Goal: Task Accomplishment & Management: Manage account settings

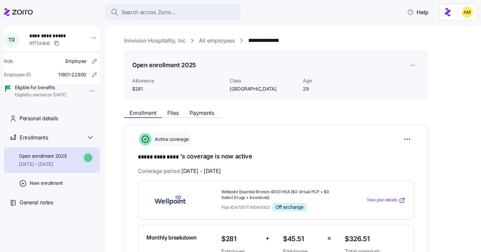
scroll to position [183, 0]
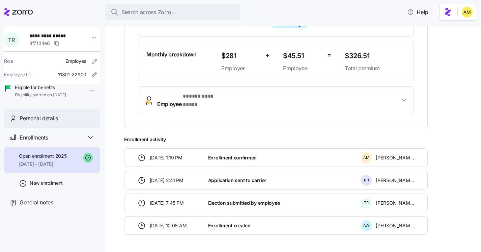
click at [48, 122] on span "Personal details" at bounding box center [39, 118] width 38 height 8
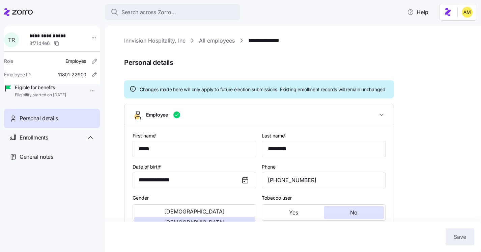
type input "[GEOGRAPHIC_DATA]"
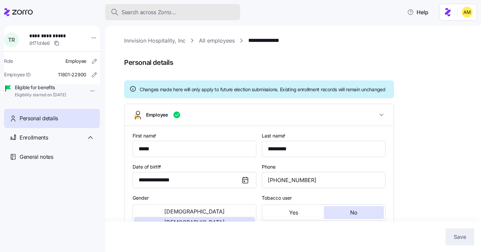
click at [141, 12] on span "Search across Zorro..." at bounding box center [148, 12] width 55 height 8
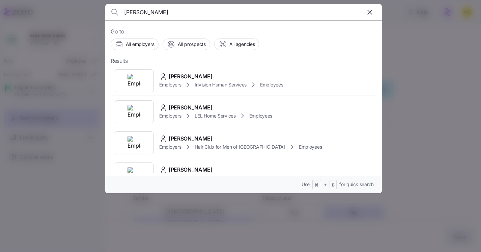
drag, startPoint x: 157, startPoint y: 17, endPoint x: 107, endPoint y: 14, distance: 50.7
click at [107, 14] on header "donna" at bounding box center [243, 12] width 277 height 16
paste input "Donna Groleau"
type input "Donna Groleau"
click at [170, 83] on span "Employers" at bounding box center [170, 84] width 22 height 7
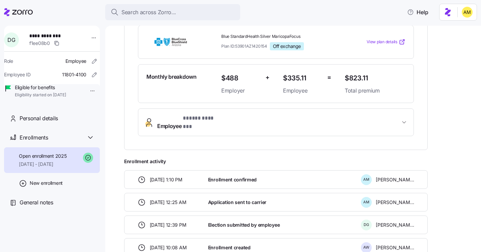
scroll to position [194, 0]
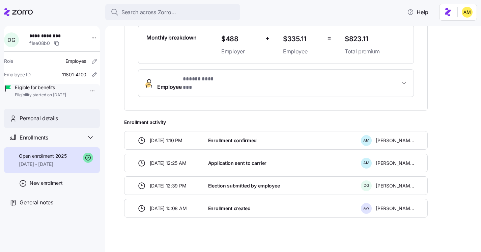
click at [70, 122] on div "Personal details" at bounding box center [57, 118] width 75 height 8
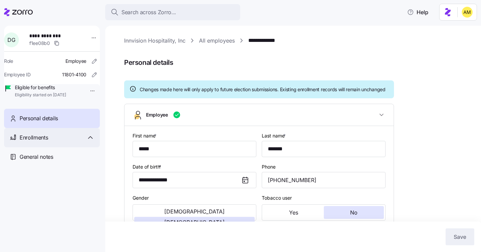
click at [47, 142] on span "Enrollments" at bounding box center [34, 137] width 28 height 8
click at [260, 43] on link "**********" at bounding box center [267, 40] width 38 height 8
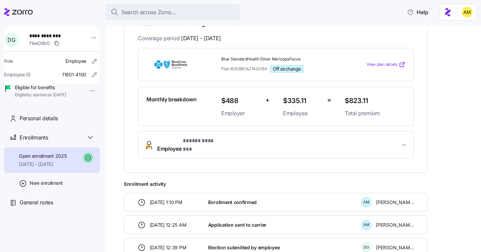
scroll to position [131, 0]
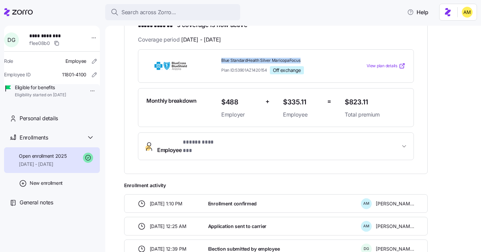
drag, startPoint x: 302, startPoint y: 61, endPoint x: 219, endPoint y: 61, distance: 83.0
click at [219, 62] on div "Blue StandardHealth Silver MaricopaFocus Plan ID: 53901AZ1420154 Off exchange" at bounding box center [280, 66] width 123 height 22
copy span "Blue StandardHealth Silver MaricopaFocus"
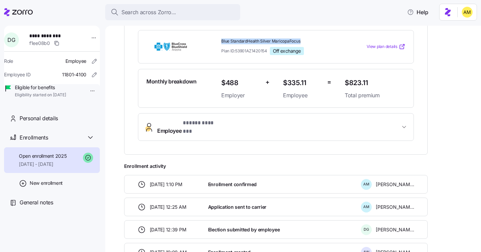
scroll to position [111, 0]
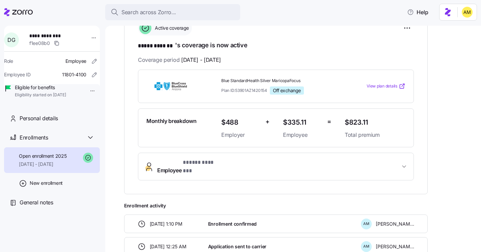
click at [130, 113] on div "**********" at bounding box center [276, 103] width 304 height 180
click at [40, 128] on div "Personal details" at bounding box center [52, 118] width 96 height 19
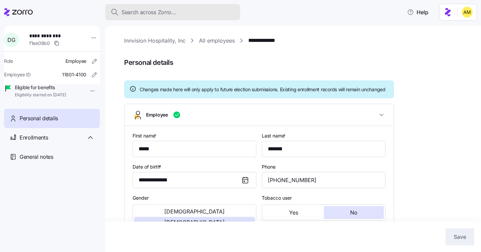
click at [140, 13] on span "Search across Zorro..." at bounding box center [148, 12] width 55 height 8
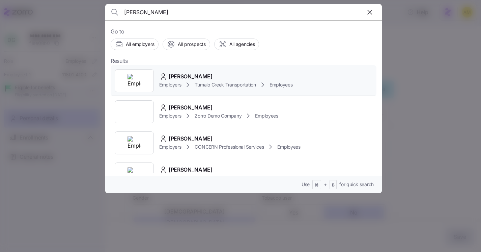
type input "tanya haye"
click at [185, 80] on span "Tanya Hayes" at bounding box center [191, 76] width 44 height 8
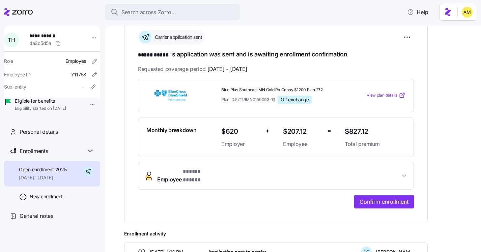
scroll to position [95, 0]
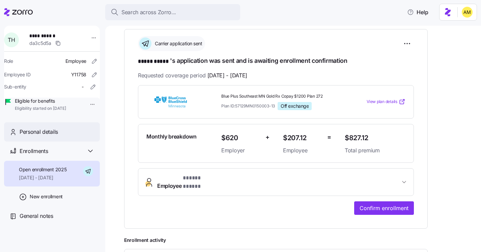
click at [40, 136] on span "Personal details" at bounding box center [39, 132] width 38 height 8
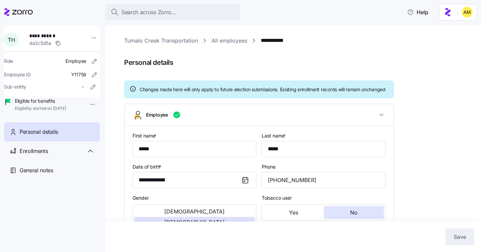
type input "MN-1"
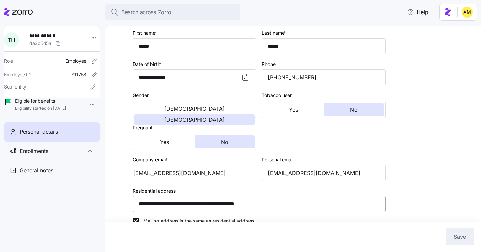
scroll to position [24, 0]
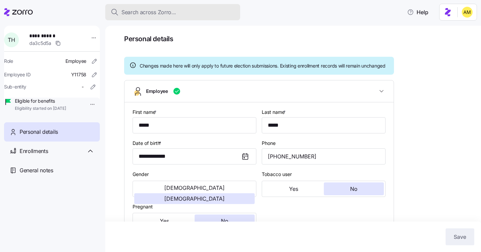
click at [141, 10] on span "Search across Zorro..." at bounding box center [148, 12] width 55 height 8
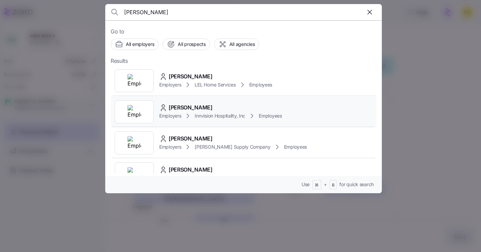
type input "donna gr"
click at [185, 110] on span "Donna Groleau" at bounding box center [191, 107] width 44 height 8
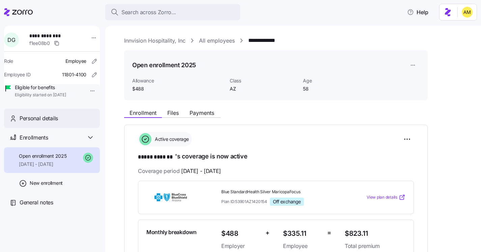
click at [45, 122] on span "Personal details" at bounding box center [39, 118] width 38 height 8
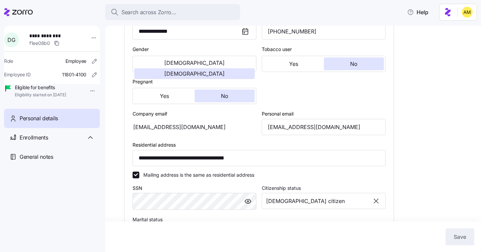
scroll to position [149, 0]
click at [208, 131] on div "dgroleau@innvision.net" at bounding box center [195, 126] width 124 height 16
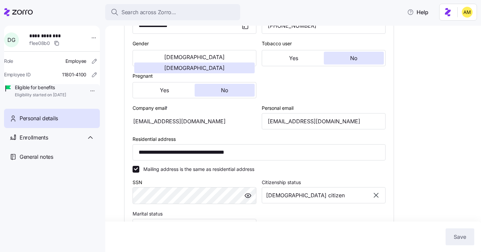
scroll to position [155, 0]
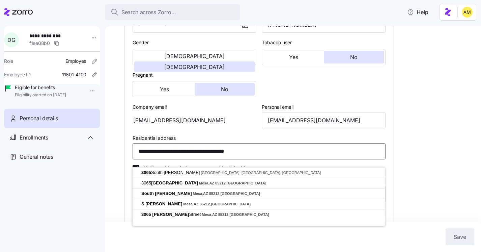
drag, startPoint x: 265, startPoint y: 159, endPoint x: 202, endPoint y: 152, distance: 63.7
click at [202, 153] on input "**********" at bounding box center [259, 151] width 253 height 16
click at [265, 158] on input "**********" at bounding box center [259, 151] width 253 height 16
drag, startPoint x: 261, startPoint y: 160, endPoint x: 131, endPoint y: 156, distance: 130.9
click at [131, 156] on div "**********" at bounding box center [258, 146] width 269 height 351
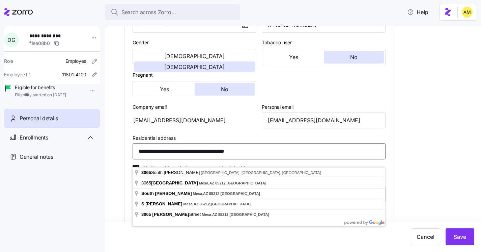
paste input
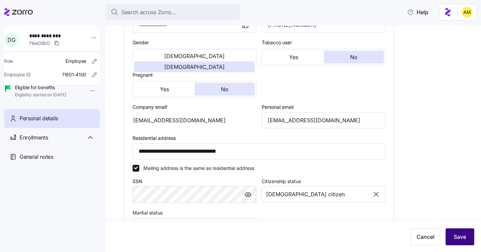
click at [460, 235] on span "Save" at bounding box center [460, 236] width 12 height 8
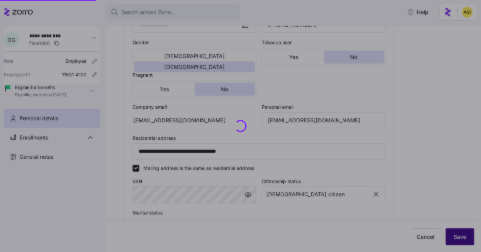
type input "**********"
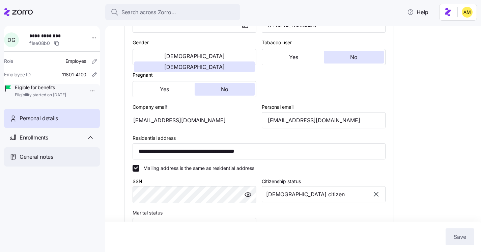
click at [48, 161] on span "General notes" at bounding box center [37, 156] width 34 height 8
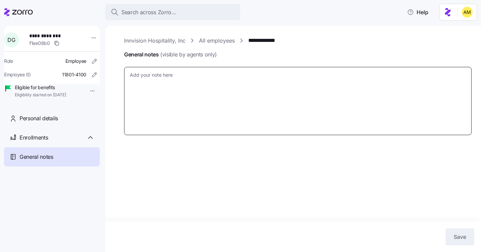
click at [145, 86] on textarea "General notes (visible by agents only)" at bounding box center [297, 101] width 347 height 68
type textarea "x"
type textarea "9"
type textarea "x"
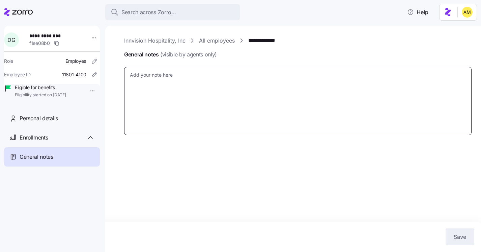
type textarea "1"
type textarea "x"
type textarea "10"
type textarea "x"
type textarea "10/"
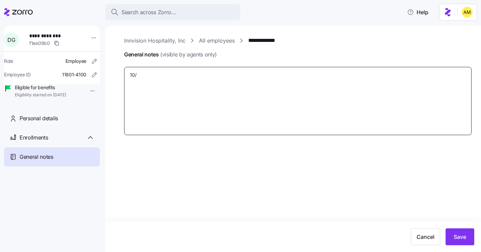
type textarea "x"
type textarea "10/3"
type textarea "x"
type textarea "10/3/"
type textarea "x"
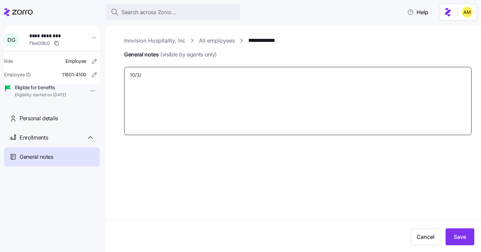
type textarea "10/3/2"
type textarea "x"
type textarea "10/3/25"
type textarea "x"
type textarea "10/3/25"
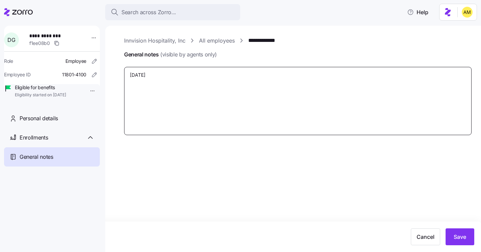
type textarea "x"
type textarea "10/3/25 D"
type textarea "x"
type textarea "10/3/25 Do"
type textarea "x"
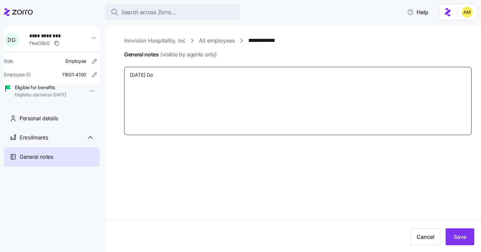
type textarea "10/3/25 Don"
type textarea "x"
type textarea "10/3/25 Donn"
type textarea "x"
type textarea "10/3/25 Donna"
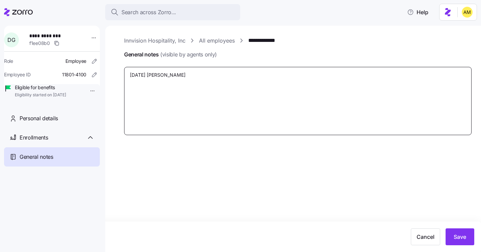
type textarea "x"
type textarea "10/3/25 Donna"
type textarea "x"
type textarea "10/3/25 Donna e"
type textarea "x"
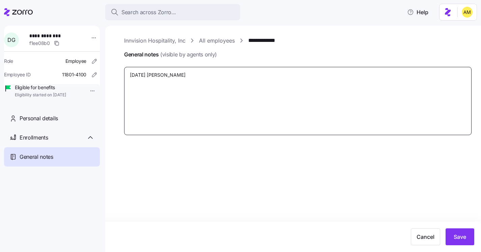
type textarea "10/3/25 Donna em"
type textarea "x"
type textarea "10/3/25 Donna ema"
type textarea "x"
type textarea "10/3/25 Donna emai"
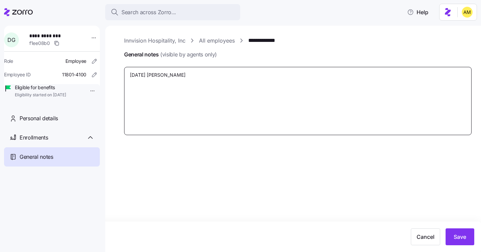
type textarea "x"
type textarea "10/3/25 Donna email"
type textarea "x"
type textarea "10/3/25 Donna emaile"
type textarea "x"
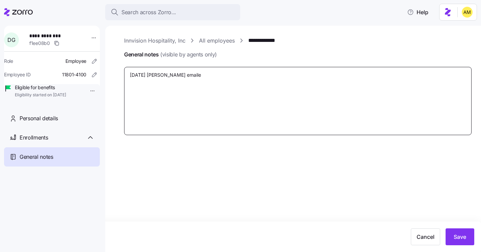
type textarea "10/3/25 Donna emailed"
type textarea "x"
type textarea "10/3/25 Donna emailed"
type textarea "x"
type textarea "10/3/25 Donna emailed t"
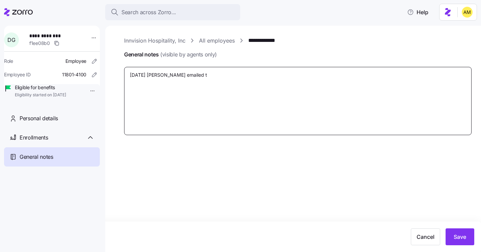
type textarea "x"
type textarea "10/3/25 Donna emailed to"
type textarea "x"
type textarea "10/3/25 Donna emailed to"
type textarea "x"
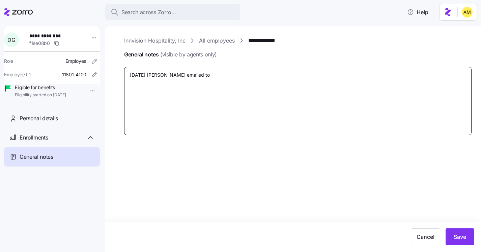
type textarea "10/3/25 Donna emailed to c"
type textarea "x"
type textarea "10/3/25 Donna emailed to co"
type textarea "x"
type textarea "10/3/25 Donna emailed to conf"
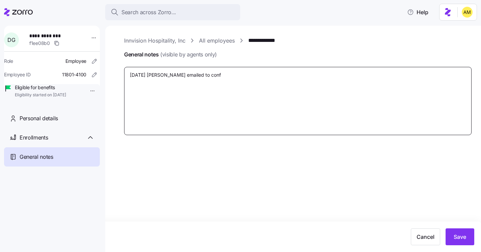
type textarea "x"
type textarea "10/3/25 Donna emailed to confi"
type textarea "x"
type textarea "10/3/25 Donna emailed to confirm"
type textarea "x"
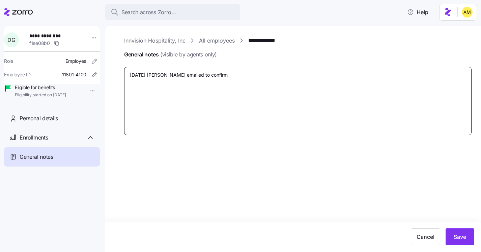
type textarea "10/3/25 Donna emailed to confirm"
type textarea "x"
type textarea "10/3/25 Donna emailed to confirm a"
type textarea "x"
type textarea "10/3/25 Donna emailed to confirm ad"
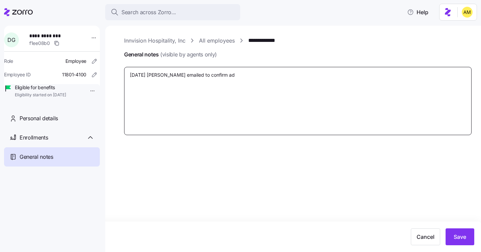
type textarea "x"
type textarea "10/3/25 Donna emailed to confirm add"
type textarea "x"
type textarea "10/3/25 Donna emailed to confirm addr"
type textarea "x"
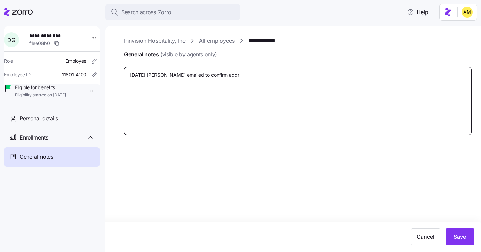
type textarea "10/3/25 Donna emailed to confirm addre"
type textarea "x"
type textarea "10/3/25 Donna emailed to confirm addres"
type textarea "x"
type textarea "10/3/25 Donna emailed to confirm address"
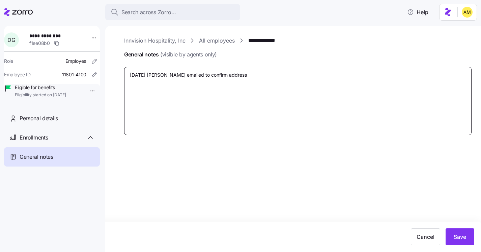
type textarea "x"
type textarea "10/3/25 Donna emailed to confirm address"
type textarea "x"
type textarea "10/3/25 Donna emailed to confirm address c"
type textarea "x"
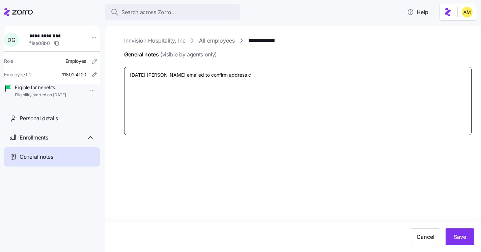
type textarea "10/3/25 Donna emailed to confirm address ch"
type textarea "x"
type textarea "10/3/25 Donna emailed to confirm address cha"
type textarea "x"
type textarea "10/3/25 Donna emailed to confirm address chang"
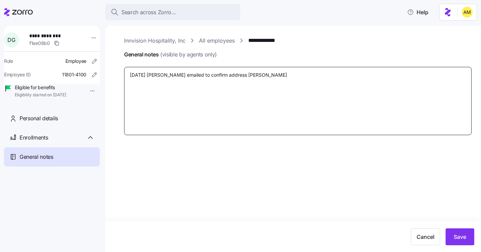
type textarea "x"
type textarea "10/3/25 Donna emailed to confirm address change"
type textarea "x"
type textarea "10/3/25 Donna emailed to confirm address change"
type textarea "x"
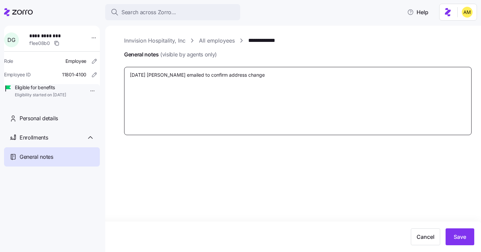
type textarea "10/3/25 Donna emailed to confirm address change f"
type textarea "x"
type textarea "10/3/25 Donna emailed to confirm address change fro"
type textarea "x"
type textarea "10/3/25 Donna emailed to confirm address change from"
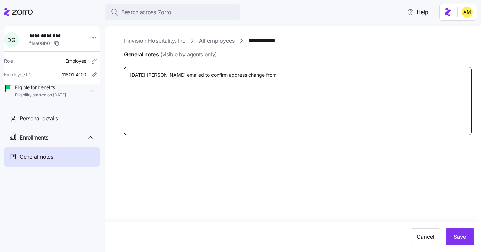
type textarea "x"
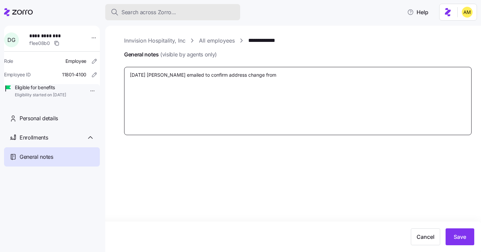
type textarea "10/3/25 Donna emailed to confirm address change from"
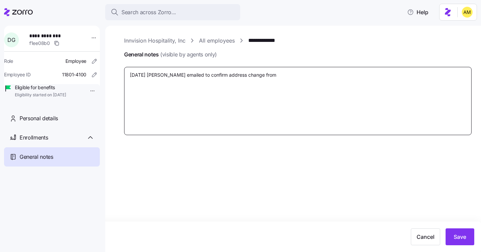
paste textarea "3065 South Wylie, Mesa, AZ 85212-2045, USA"
type textarea "x"
type textarea "10/3/25 Donna emailed to confirm address change from 3065 South Wylie, Mesa, AZ…"
type textarea "x"
type textarea "10/3/25 Donna emailed to confirm address change from 3065 South Wylie, Mesa, AZ…"
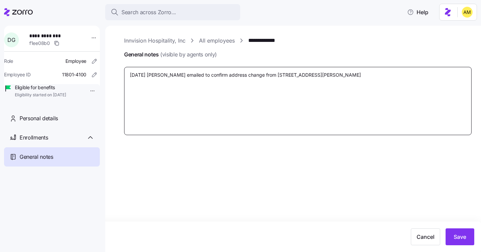
type textarea "x"
type textarea "10/3/25 Donna emailed to confirm address change from 3065 South Wylie, Mesa, AZ…"
type textarea "x"
type textarea "10/3/25 Donna emailed to confirm address change from 3065 South Wylie, Mesa, AZ…"
type textarea "x"
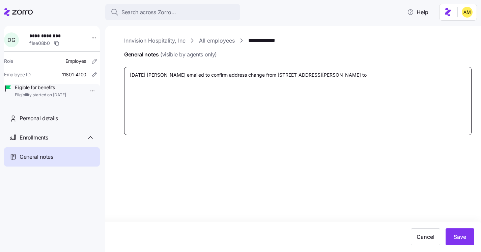
type textarea "10/3/25 Donna emailed to confirm address change from 3065 South Wylie, Mesa, AZ…"
type textarea "x"
type textarea "10/3/25 Donna emailed to confirm address change from 3065 South Wylie, Mesa, AZ…"
type textarea "x"
type textarea "10/3/25 Donna emailed to confirm address change from 3065 South Wylie, Mesa, AZ…"
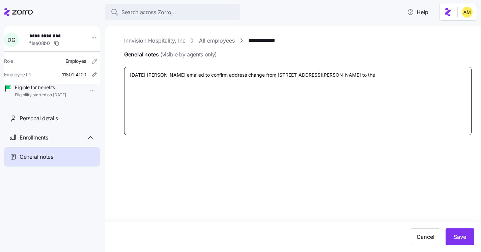
type textarea "x"
type textarea "10/3/25 Donna emailed to confirm address change from 3065 South Wylie, Mesa, AZ…"
type textarea "x"
type textarea "10/3/25 Donna emailed to confirm address change from 3065 South Wylie, Mesa, AZ…"
type textarea "x"
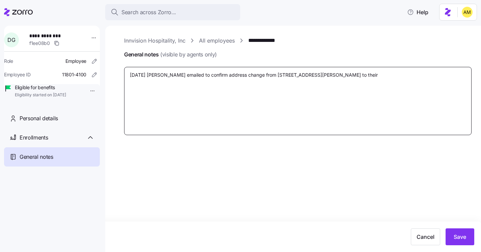
type textarea "10/3/25 Donna emailed to confirm address change from 3065 South Wylie, Mesa, AZ…"
type textarea "x"
type textarea "10/3/25 Donna emailed to confirm address change from 3065 South Wylie, Mesa, AZ…"
type textarea "x"
type textarea "10/3/25 Donna emailed to confirm address change from 3065 South Wylie, Mesa, AZ…"
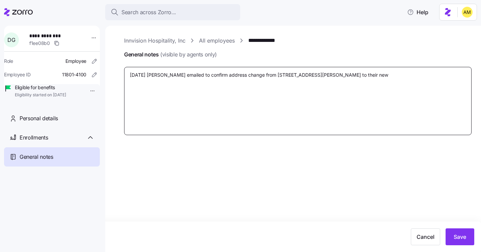
type textarea "x"
type textarea "10/3/25 Donna emailed to confirm address change from 3065 South Wylie, Mesa, AZ…"
type textarea "x"
type textarea "10/3/25 Donna emailed to confirm address change from 3065 South Wylie, Mesa, AZ…"
type textarea "x"
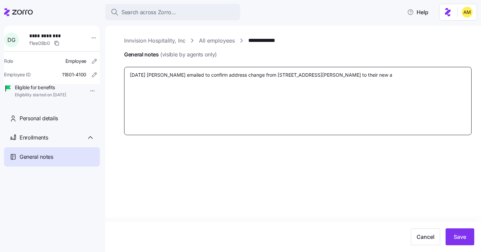
type textarea "10/3/25 Donna emailed to confirm address change from 3065 South Wylie, Mesa, AZ…"
type textarea "x"
type textarea "10/3/25 Donna emailed to confirm address change from 3065 South Wylie, Mesa, AZ…"
type textarea "x"
type textarea "10/3/25 Donna emailed to confirm address change from 3065 South Wylie, Mesa, AZ…"
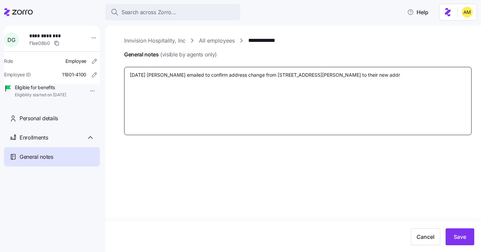
type textarea "x"
type textarea "10/3/25 Donna emailed to confirm address change from 3065 South Wylie, Mesa, AZ…"
type textarea "x"
type textarea "10/3/25 Donna emailed to confirm address change from 3065 South Wylie, Mesa, AZ…"
type textarea "x"
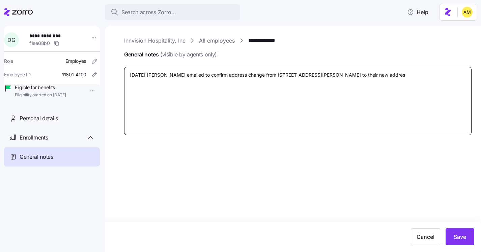
type textarea "10/3/25 Donna emailed to confirm address change from 3065 South Wylie, Mesa, AZ…"
type textarea "x"
type textarea "10/3/25 Donna emailed to confirm address change from 3065 South Wylie, Mesa, AZ…"
type textarea "x"
type textarea "10/3/25 Donna emailed to confirm address change from 3065 South Wylie, Mesa, AZ…"
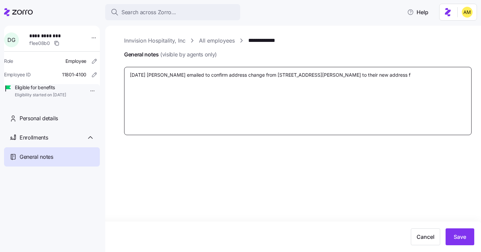
type textarea "x"
type textarea "10/3/25 Donna emailed to confirm address change from 3065 South Wylie, Mesa, AZ…"
type textarea "x"
type textarea "10/3/25 Donna emailed to confirm address change from 3065 South Wylie, Mesa, AZ…"
type textarea "x"
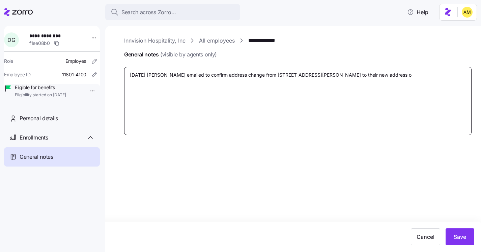
type textarea "10/3/25 Donna emailed to confirm address change from 3065 South Wylie, Mesa, AZ…"
type textarea "x"
type textarea "10/3/25 Donna emailed to confirm address change from 3065 South Wylie, Mesa, AZ…"
paste textarea "5729 S Winchester, Mesa, AZ 85212"
type textarea "x"
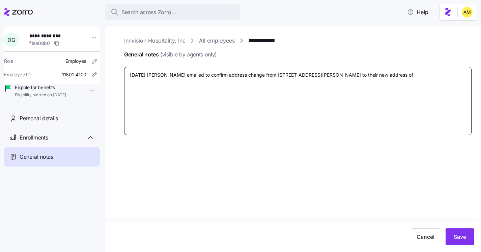
type textarea "10/3/25 Donna emailed to confirm address change from 3065 South Wylie, Mesa, AZ…"
type textarea "x"
type textarea "10/3/25 Donna emailed to confirm address change from 3065 South Wylie, Mesa, AZ…"
type textarea "x"
type textarea "10/3/25 Donna emailed to confirm address change from 3065 South Wylie, Mesa, AZ…"
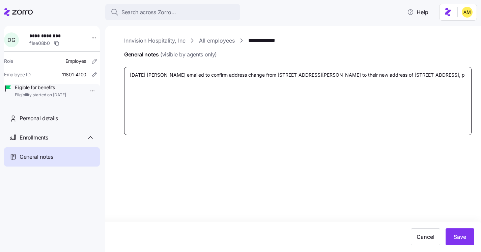
type textarea "x"
type textarea "10/3/25 Donna emailed to confirm address change from 3065 South Wylie, Mesa, AZ…"
type textarea "x"
type textarea "10/3/25 Donna emailed to confirm address change from 3065 South Wylie, Mesa, AZ…"
type textarea "x"
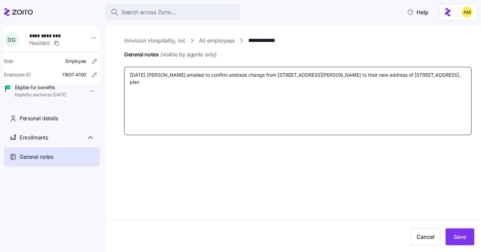
type textarea "10/3/25 Donna emailed to confirm address change from 3065 South Wylie, Mesa, AZ…"
type textarea "x"
type textarea "10/3/25 Donna emailed to confirm address change from 3065 South Wylie, Mesa, AZ…"
type textarea "x"
type textarea "10/3/25 Donna emailed to confirm address change from 3065 South Wylie, Mesa, AZ…"
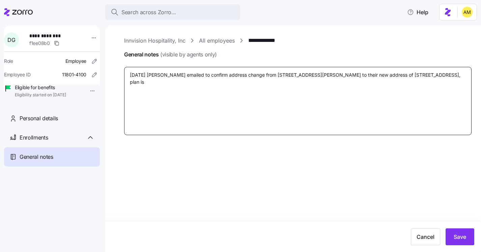
type textarea "x"
type textarea "10/3/25 Donna emailed to confirm address change from 3065 South Wylie, Mesa, AZ…"
type textarea "x"
type textarea "10/3/25 Donna emailed to confirm address change from 3065 South Wylie, Mesa, AZ…"
type textarea "x"
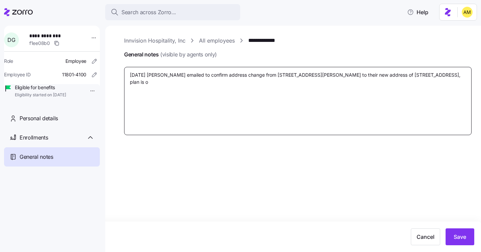
type textarea "10/3/25 Donna emailed to confirm address change from 3065 South Wylie, Mesa, AZ…"
type textarea "x"
type textarea "10/3/25 Donna emailed to confirm address change from 3065 South Wylie, Mesa, AZ…"
type textarea "x"
type textarea "10/3/25 Donna emailed to confirm address change from 3065 South Wylie, Mesa, AZ…"
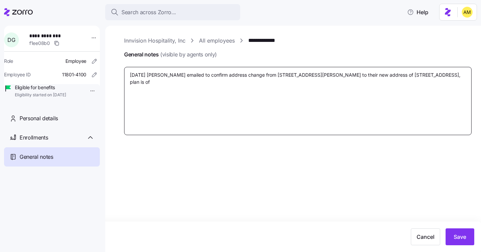
type textarea "x"
type textarea "10/3/25 Donna emailed to confirm address change from 3065 South Wylie, Mesa, AZ…"
type textarea "x"
type textarea "10/3/25 Donna emailed to confirm address change from 3065 South Wylie, Mesa, AZ…"
type textarea "x"
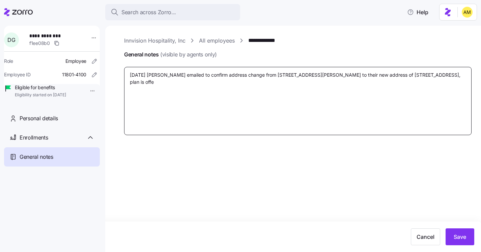
type textarea "10/3/25 Donna emailed to confirm address change from 3065 South Wylie, Mesa, AZ…"
type textarea "x"
type textarea "10/3/25 Donna emailed to confirm address change from 3065 South Wylie, Mesa, AZ…"
type textarea "x"
type textarea "10/3/25 Donna emailed to confirm address change from 3065 South Wylie, Mesa, AZ…"
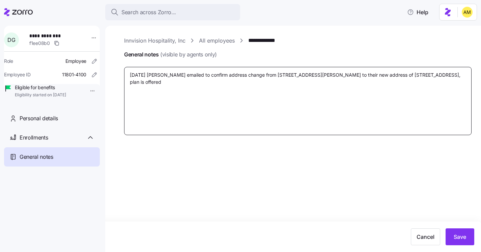
type textarea "x"
type textarea "10/3/25 Donna emailed to confirm address change from 3065 South Wylie, Mesa, AZ…"
type textarea "x"
type textarea "10/3/25 Donna emailed to confirm address change from 3065 South Wylie, Mesa, AZ…"
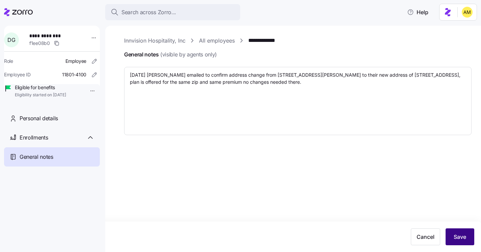
click at [460, 233] on span "Save" at bounding box center [460, 236] width 12 height 8
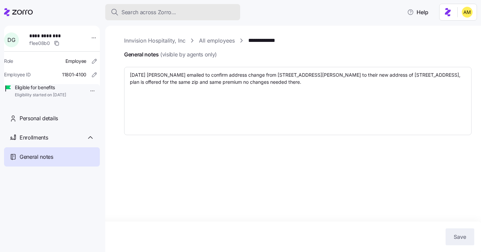
click at [146, 9] on span "Search across Zorro..." at bounding box center [148, 12] width 55 height 8
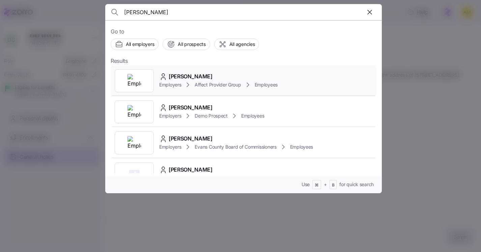
click at [175, 80] on span "Justin Hampton" at bounding box center [191, 76] width 44 height 8
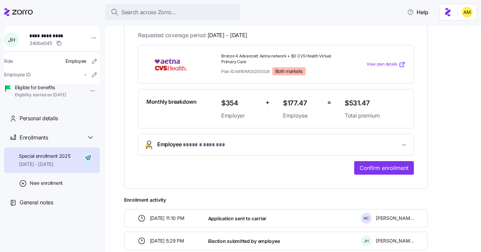
scroll to position [129, 0]
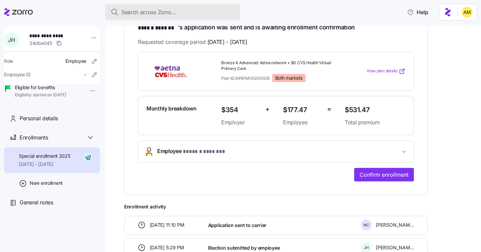
click at [133, 13] on span "Search across Zorro..." at bounding box center [148, 12] width 55 height 8
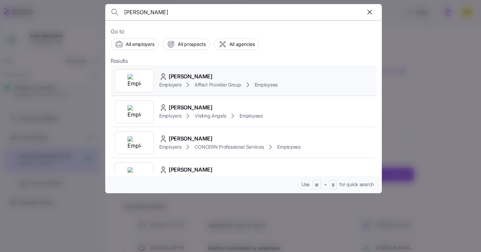
click at [189, 78] on span "Danielle Ohm" at bounding box center [191, 76] width 44 height 8
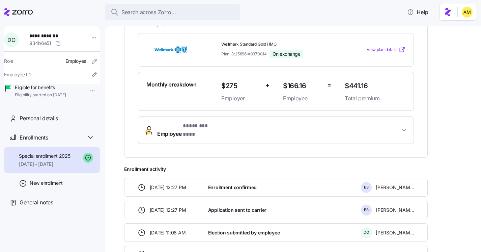
scroll to position [153, 0]
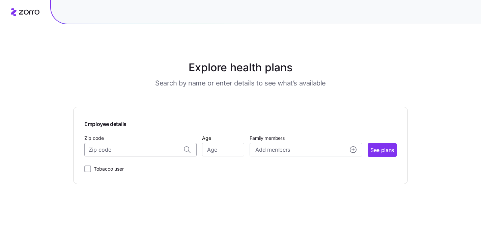
click at [156, 148] on input "Zip code" at bounding box center [140, 149] width 112 height 13
paste input "85212"
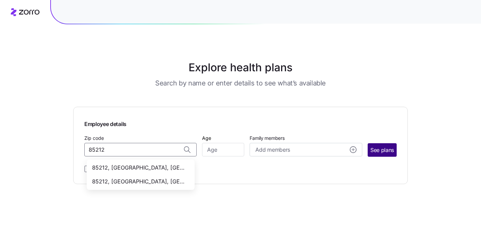
type input "85212"
click at [369, 152] on button "See plans" at bounding box center [382, 149] width 29 height 13
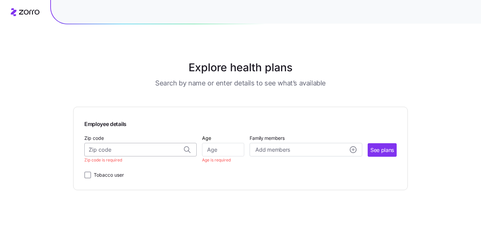
click at [107, 151] on input "Zip code" at bounding box center [140, 149] width 112 height 13
paste input "85212"
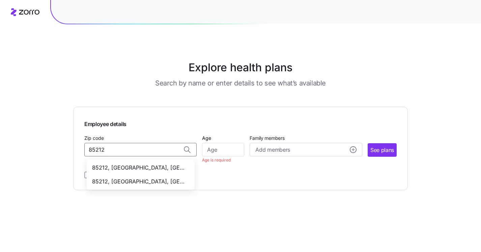
click at [164, 182] on span "85212, Maricopa County, AZ" at bounding box center [139, 181] width 94 height 8
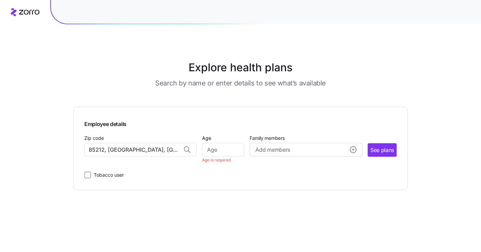
type input "85212, Maricopa County, AZ"
click at [226, 150] on input "Age" at bounding box center [223, 149] width 42 height 13
type input "58"
click at [274, 197] on main "Explore health plans Search by name or enter details to see what’s available Em…" at bounding box center [240, 126] width 335 height 252
click at [296, 142] on div "Family members Add members" at bounding box center [306, 146] width 112 height 22
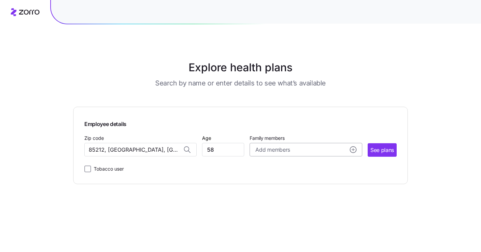
click at [289, 153] on span "Add members" at bounding box center [272, 149] width 34 height 8
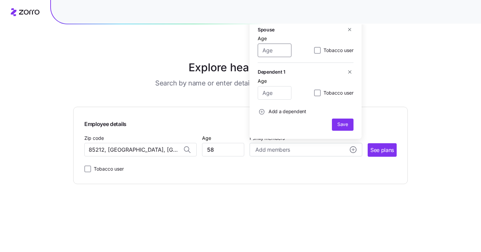
click at [275, 49] on input "Age" at bounding box center [275, 50] width 34 height 13
type input "59"
click at [346, 129] on button "Save" at bounding box center [343, 124] width 22 height 12
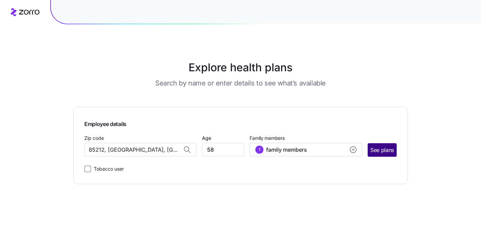
click at [370, 151] on span "See plans" at bounding box center [382, 150] width 24 height 8
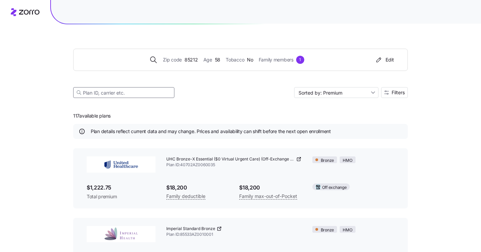
click at [139, 92] on input at bounding box center [123, 92] width 101 height 11
paste input "Blue StandardHealth Silver MaricopaFocus"
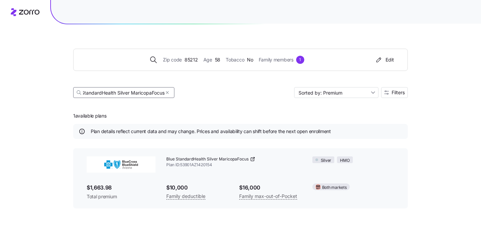
type input "Blue StandardHealth Silver MaricopaFocus"
click at [382, 59] on icon "button" at bounding box center [379, 59] width 8 height 7
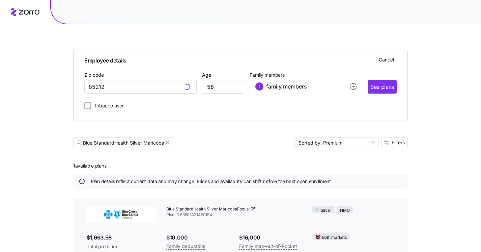
type input "85212, Maricopa County, AZ"
click at [317, 87] on div "1 family members" at bounding box center [305, 86] width 101 height 8
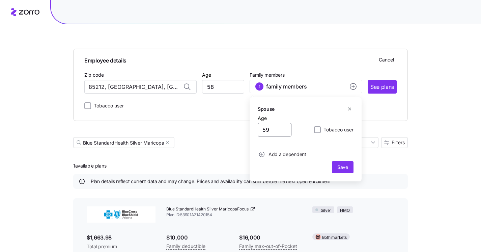
drag, startPoint x: 275, startPoint y: 134, endPoint x: 241, endPoint y: 132, distance: 34.4
click at [241, 132] on div "Employee details Cancel Zip code 85212, Maricopa County, AZ Age 58 Family membe…" at bounding box center [240, 90] width 335 height 132
type input "0"
click at [340, 169] on span "Save" at bounding box center [342, 167] width 11 height 7
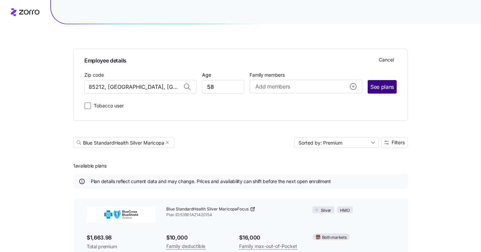
click at [369, 85] on button "See plans" at bounding box center [382, 86] width 29 height 13
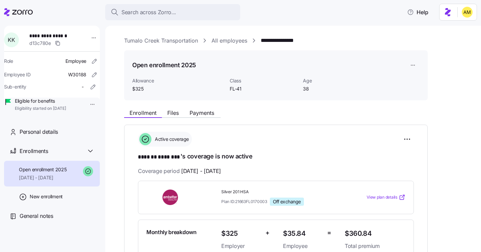
click at [162, 8] on span "Search across Zorro..." at bounding box center [148, 12] width 55 height 8
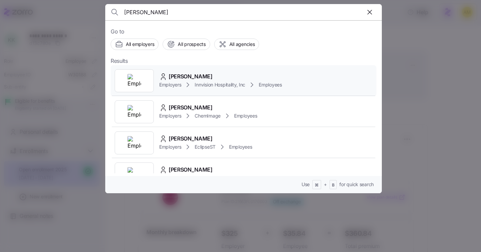
type input "[PERSON_NAME]"
click at [182, 76] on span "Mary Graham" at bounding box center [191, 76] width 44 height 8
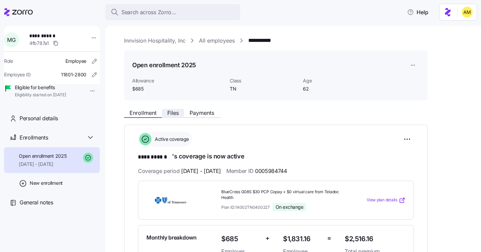
click at [178, 113] on span "Files" at bounding box center [172, 112] width 11 height 5
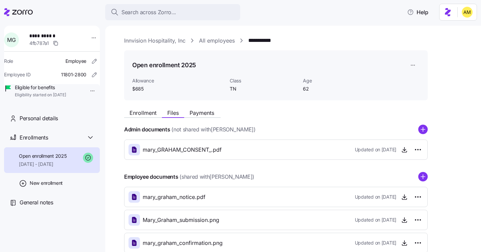
scroll to position [41, 0]
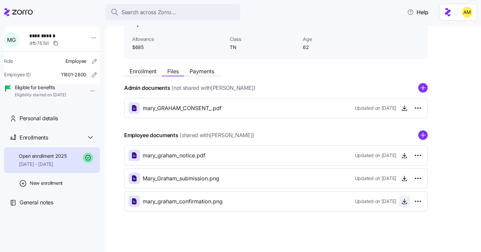
click at [404, 200] on icon "button" at bounding box center [404, 201] width 7 height 7
click at [57, 122] on span "Personal details" at bounding box center [39, 118] width 38 height 8
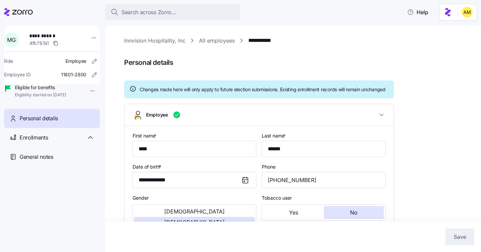
type input "TN"
click at [261, 41] on link "**********" at bounding box center [265, 40] width 35 height 8
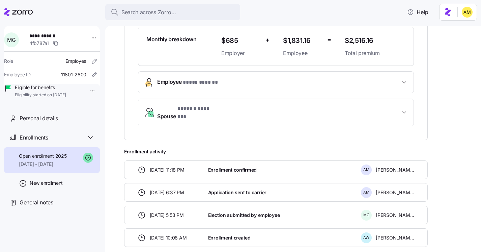
scroll to position [227, 0]
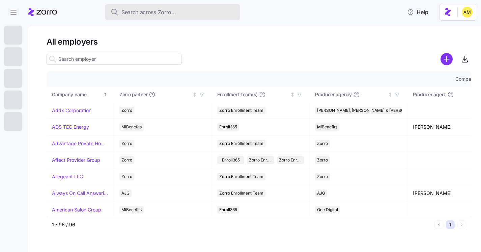
click at [152, 13] on span "Search across Zorro..." at bounding box center [148, 12] width 55 height 8
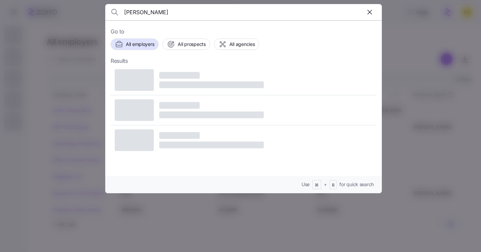
type input "Susan Kinyanjui"
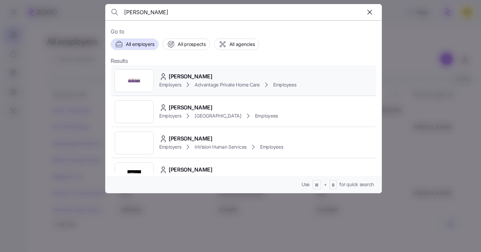
click at [194, 77] on span "Susan Kinyanjui" at bounding box center [191, 76] width 44 height 8
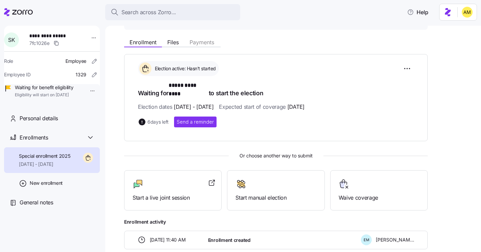
scroll to position [101, 0]
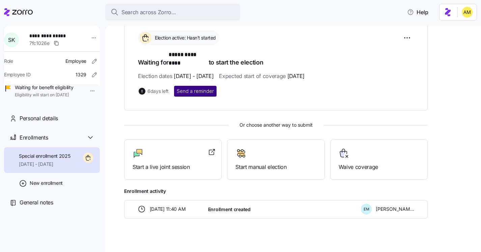
click at [185, 88] on button "Send a reminder" at bounding box center [195, 91] width 43 height 11
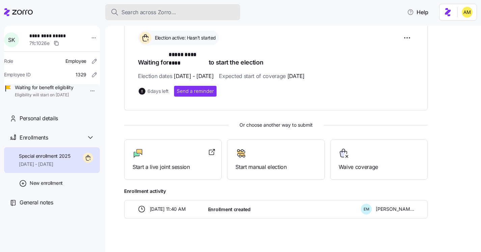
click at [145, 13] on span "Search across Zorro..." at bounding box center [148, 12] width 55 height 8
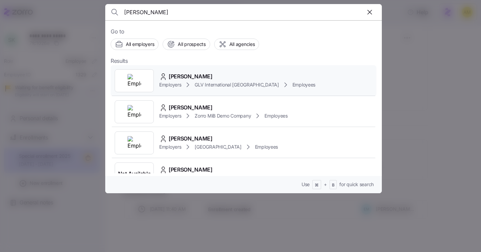
type input "Quincy Jones"
click at [173, 82] on span "Employers" at bounding box center [170, 84] width 22 height 7
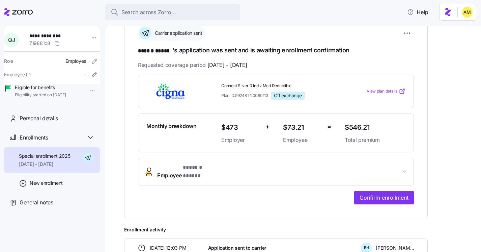
scroll to position [108, 0]
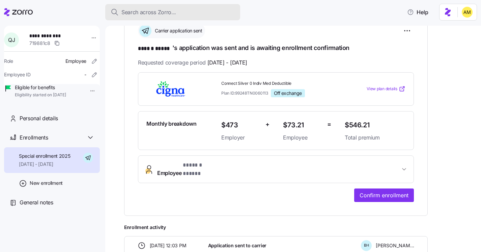
click at [143, 16] on span "Search across Zorro..." at bounding box center [148, 12] width 55 height 8
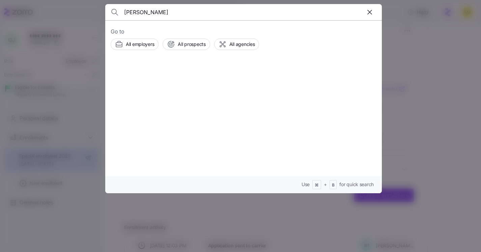
type input "Barb Bullard"
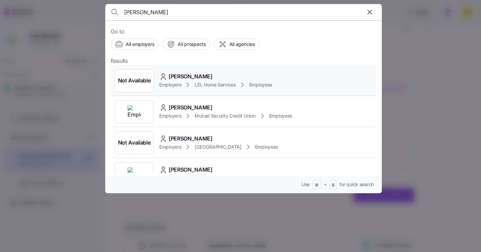
click at [169, 80] on span "Barbara Bullard" at bounding box center [191, 76] width 44 height 8
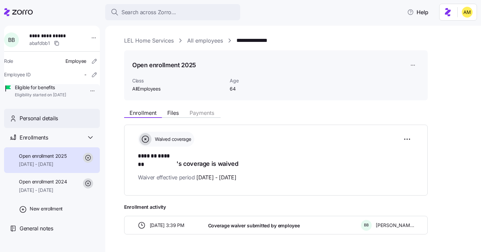
click at [52, 122] on span "Personal details" at bounding box center [39, 118] width 38 height 8
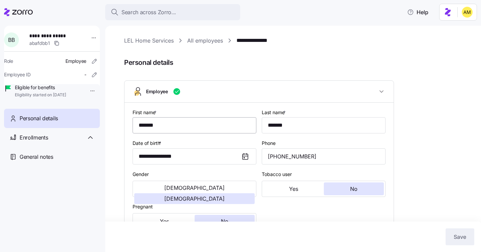
type input "AllEmployees"
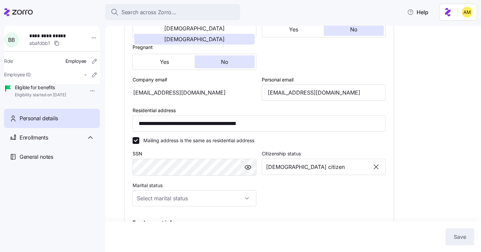
scroll to position [160, 0]
click at [50, 142] on div "Enrollments" at bounding box center [57, 137] width 75 height 8
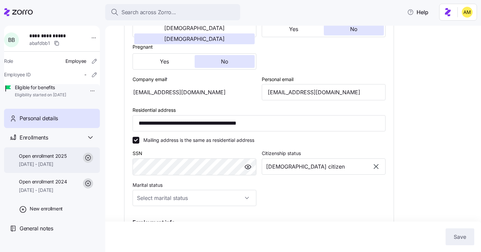
click at [50, 167] on span "[DATE] - [DATE]" at bounding box center [43, 164] width 48 height 7
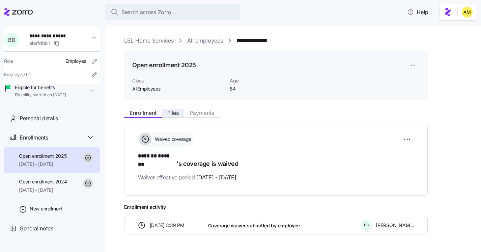
click at [174, 114] on span "Files" at bounding box center [172, 112] width 11 height 5
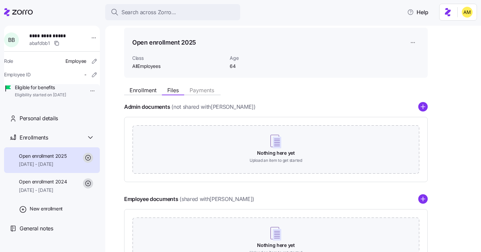
scroll to position [85, 0]
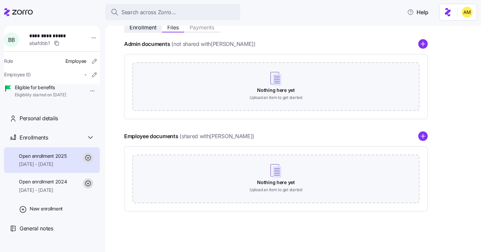
click at [152, 27] on span "Enrollment" at bounding box center [143, 27] width 27 height 5
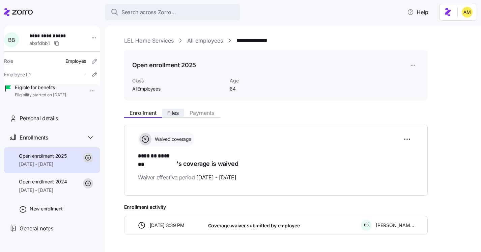
click at [175, 114] on span "Files" at bounding box center [172, 112] width 11 height 5
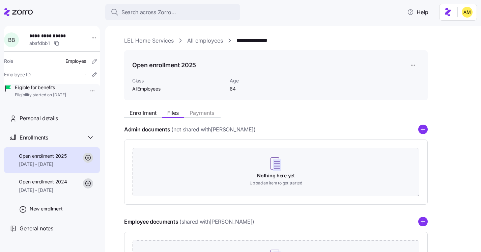
scroll to position [85, 0]
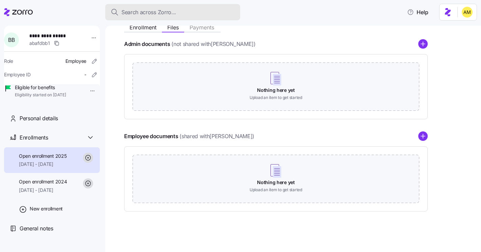
click at [159, 16] on span "Search across Zorro..." at bounding box center [148, 12] width 55 height 8
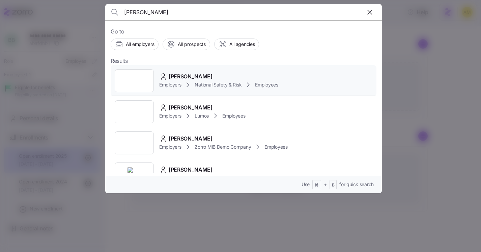
type input "Joe Fetter"
click at [192, 79] on span "Joseph Fetter" at bounding box center [191, 76] width 44 height 8
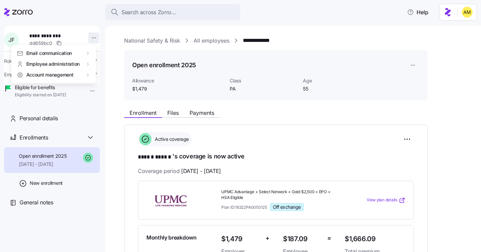
click at [91, 38] on html "**********" at bounding box center [240, 124] width 481 height 248
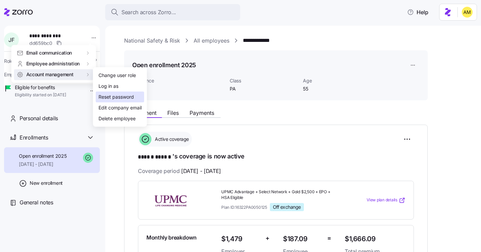
click at [122, 97] on div "Reset password" at bounding box center [115, 96] width 35 height 7
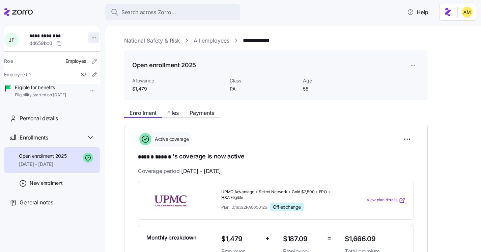
click at [88, 35] on html "**********" at bounding box center [240, 124] width 481 height 248
click at [179, 125] on html "**********" at bounding box center [240, 124] width 481 height 248
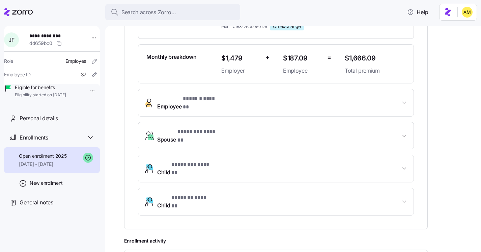
scroll to position [215, 0]
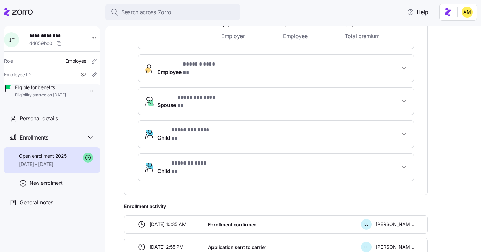
click at [209, 67] on span "* ****** ****** *" at bounding box center [201, 64] width 37 height 8
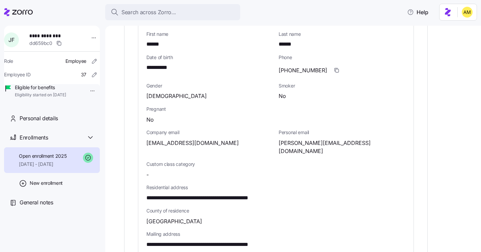
scroll to position [287, 0]
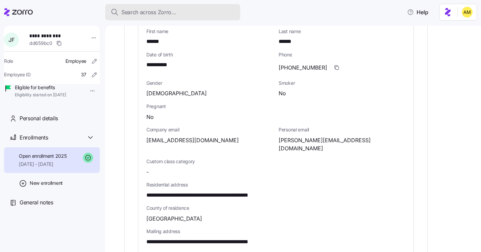
click at [144, 13] on span "Search across Zorro..." at bounding box center [148, 12] width 55 height 8
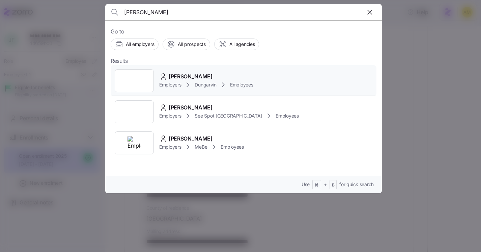
type input "[PERSON_NAME]"
click at [197, 80] on span "[PERSON_NAME]" at bounding box center [191, 76] width 44 height 8
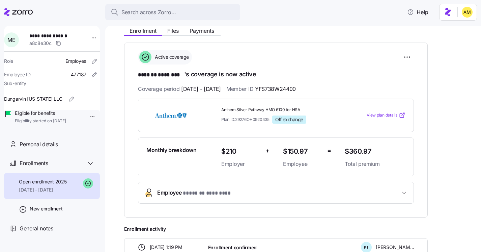
scroll to position [80, 0]
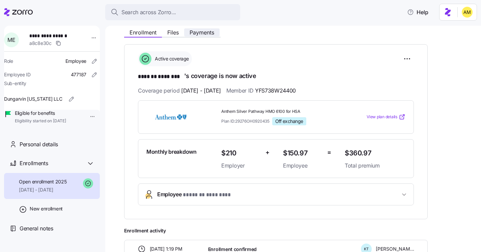
click at [201, 34] on span "Payments" at bounding box center [202, 32] width 25 height 5
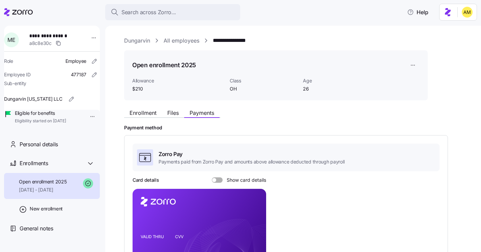
click at [181, 43] on link "All employees" at bounding box center [182, 40] width 36 height 8
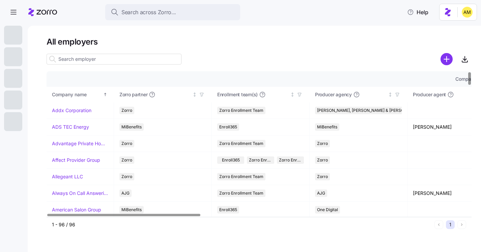
click at [150, 3] on div "Search across Zorro... Help" at bounding box center [240, 12] width 473 height 19
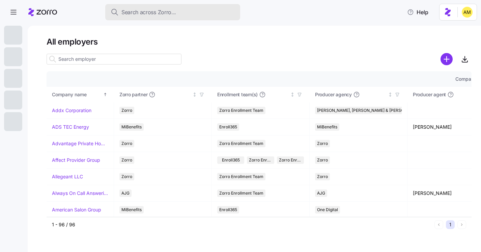
click at [141, 15] on span "Search across Zorro..." at bounding box center [148, 12] width 55 height 8
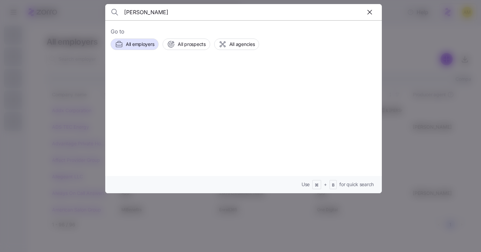
type input "[PERSON_NAME]"
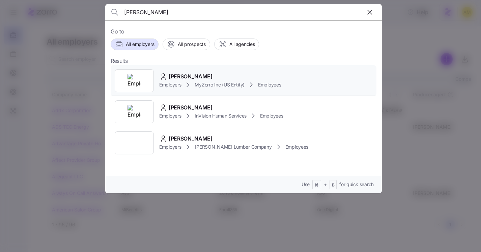
click at [184, 76] on span "[PERSON_NAME]" at bounding box center [191, 76] width 44 height 8
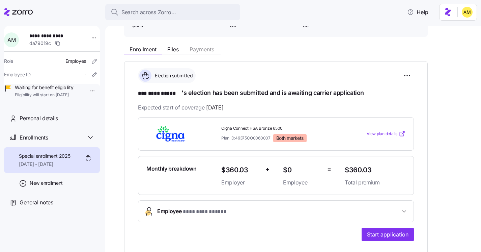
scroll to position [7, 0]
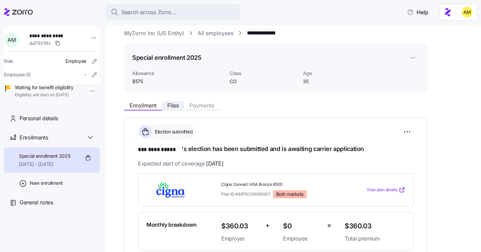
click at [174, 104] on span "Files" at bounding box center [172, 105] width 11 height 5
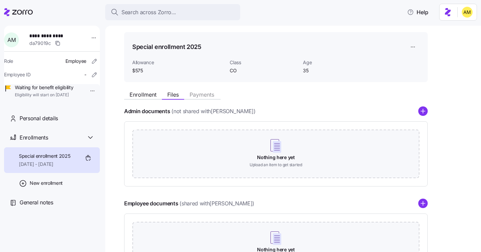
scroll to position [18, 0]
click at [145, 96] on span "Enrollment" at bounding box center [143, 94] width 27 height 5
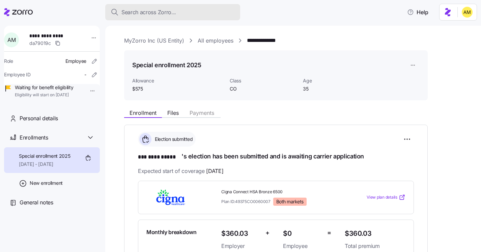
click at [124, 8] on span "Search across Zorro..." at bounding box center [148, 12] width 55 height 8
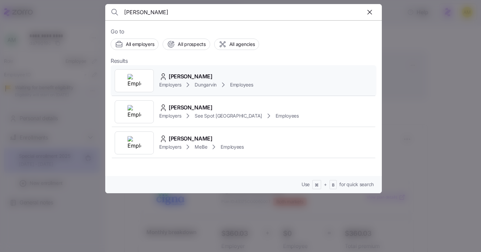
type input "[PERSON_NAME]"
click at [174, 82] on span "Employers" at bounding box center [170, 84] width 22 height 7
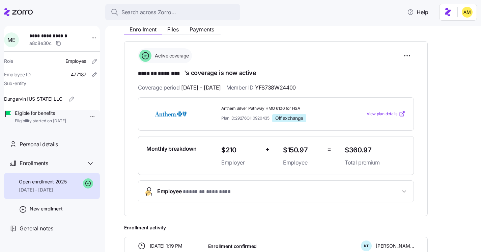
scroll to position [86, 0]
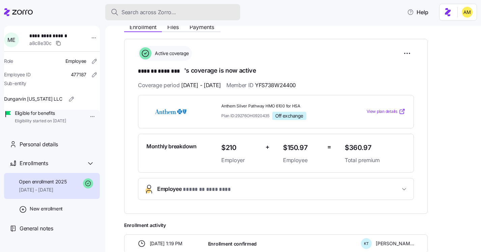
click at [143, 10] on span "Search across Zorro..." at bounding box center [148, 12] width 55 height 8
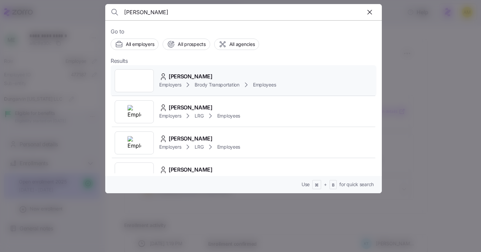
type input "[PERSON_NAME]"
click at [198, 79] on span "[PERSON_NAME]" at bounding box center [191, 76] width 44 height 8
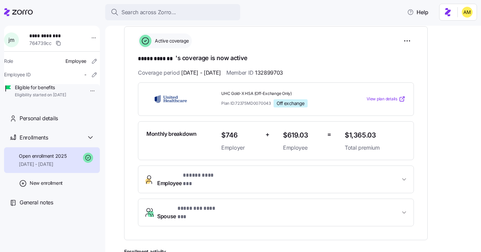
scroll to position [98, 0]
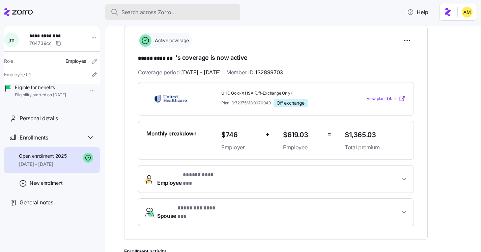
click at [139, 8] on span "Search across Zorro..." at bounding box center [148, 12] width 55 height 8
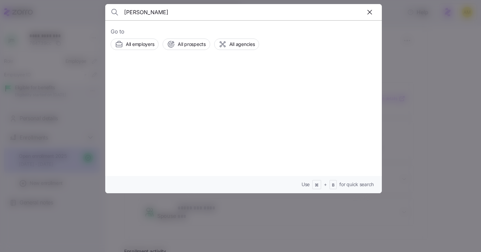
type input "[PERSON_NAME]"
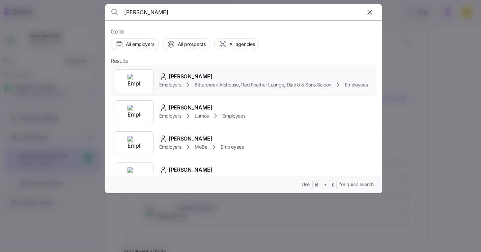
click at [188, 84] on icon at bounding box center [188, 85] width 2 height 4
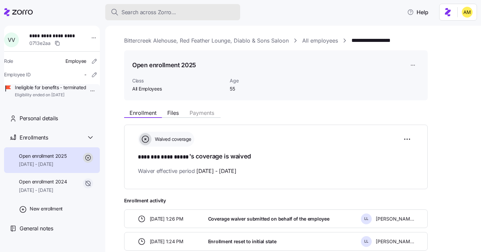
click at [146, 13] on span "Search across Zorro..." at bounding box center [148, 12] width 55 height 8
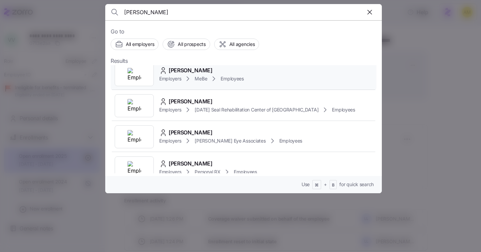
scroll to position [50, 0]
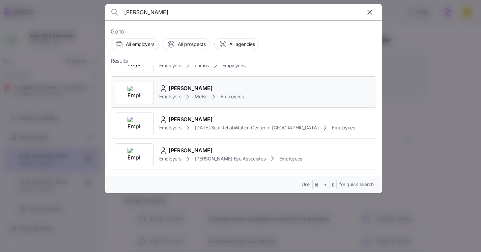
type input "[PERSON_NAME]"
click at [194, 91] on span "[PERSON_NAME]" at bounding box center [191, 88] width 44 height 8
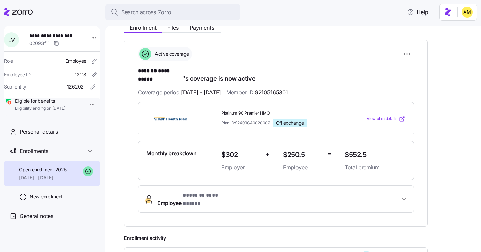
scroll to position [88, 0]
